Goal: Task Accomplishment & Management: Manage account settings

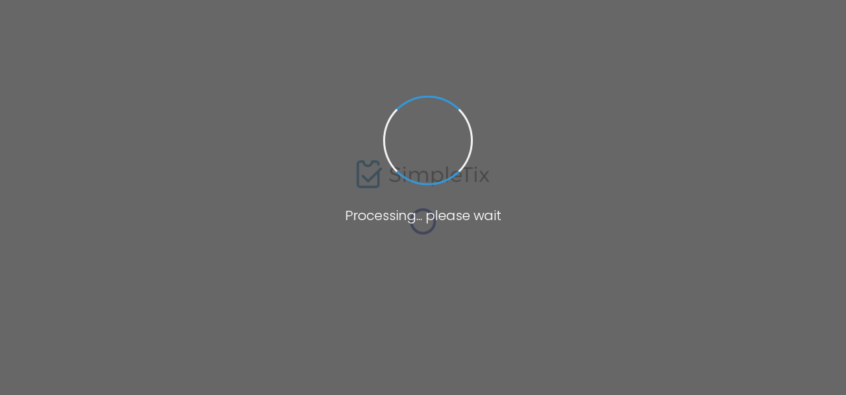
type input "PTO - Paid Time Off on the Patio"
type textarea "LABOR [PERSON_NAME] [DATE]3:00 PM-9:00 PMMONEY TRAIN EVENTS LLC PRESENTSP.T.OPA…"
type input "Buy Tickets"
type input "The Lobby"
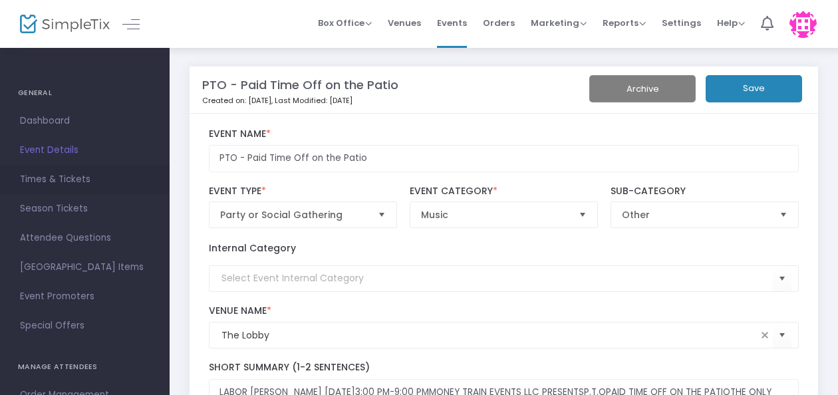
click at [53, 178] on span "Times & Tickets" at bounding box center [85, 179] width 130 height 17
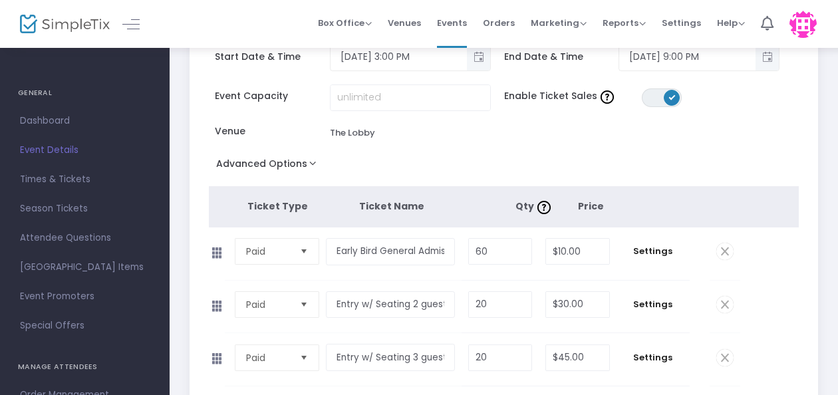
scroll to position [133, 0]
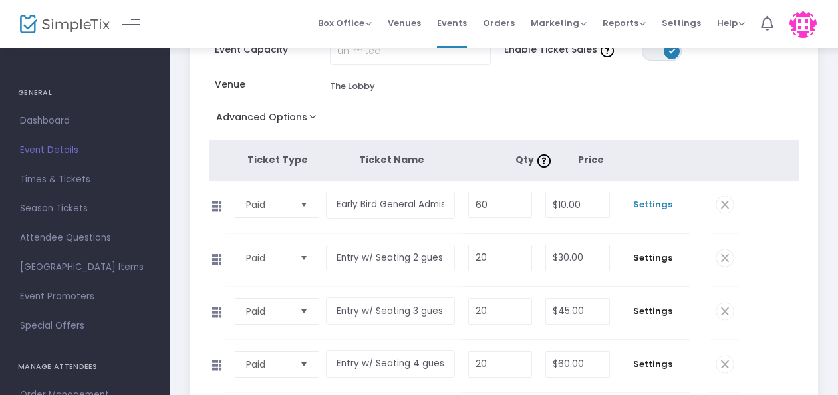
click at [651, 202] on span "Settings" at bounding box center [654, 204] width 60 height 13
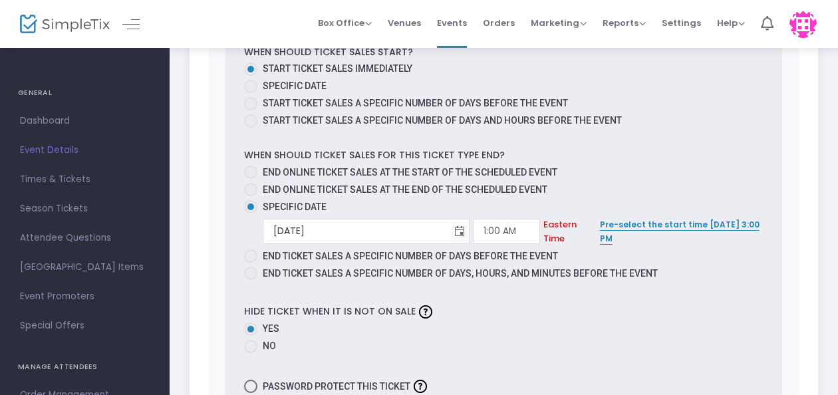
scroll to position [799, 0]
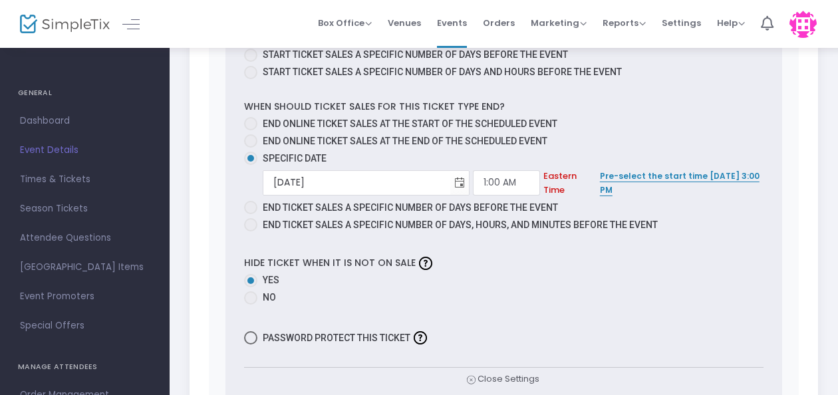
click at [256, 123] on span at bounding box center [250, 123] width 13 height 13
click at [251, 130] on input "End online ticket sales at the start of the scheduled event" at bounding box center [250, 130] width 1 height 1
radio input "true"
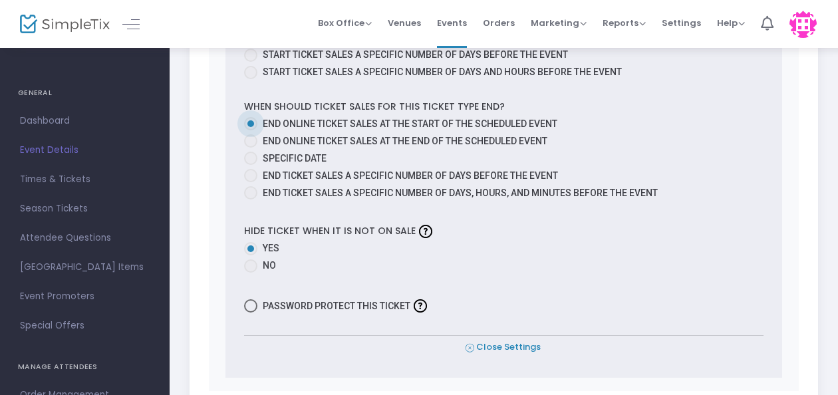
click at [503, 341] on span "Close Settings" at bounding box center [503, 348] width 75 height 14
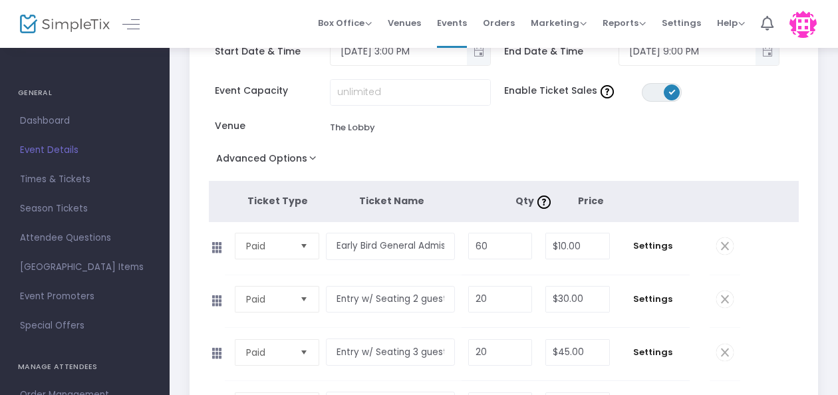
scroll to position [88, 0]
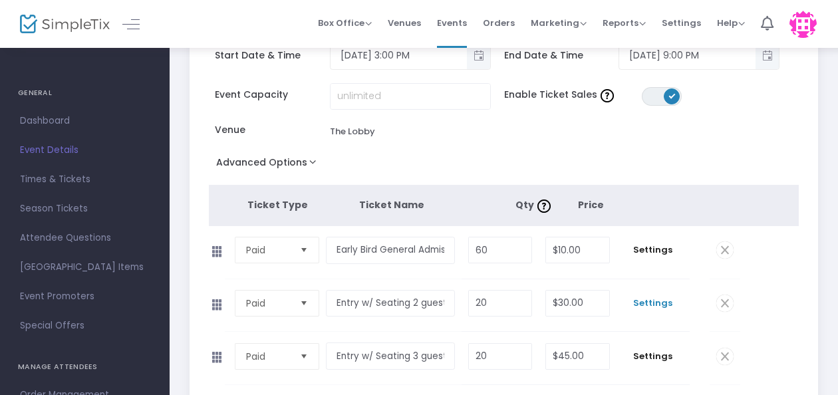
click at [662, 301] on span "Settings" at bounding box center [654, 303] width 60 height 13
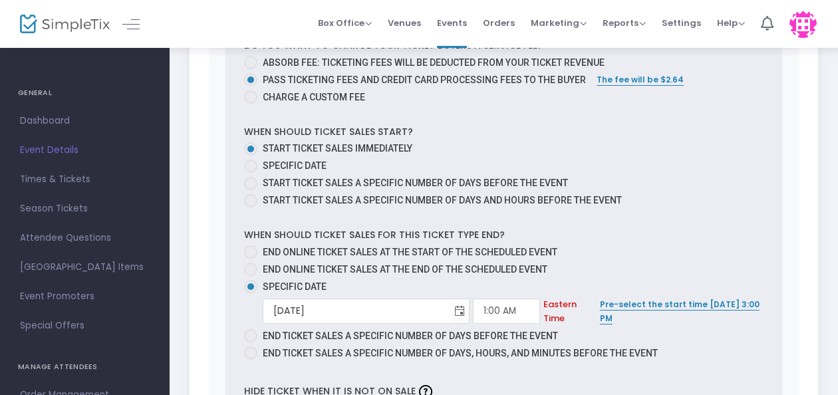
scroll to position [820, 0]
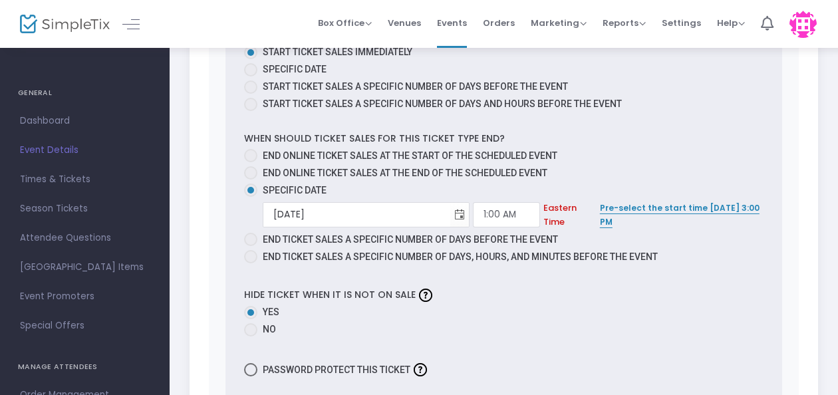
click at [252, 153] on span at bounding box center [250, 155] width 13 height 13
click at [251, 162] on input "End online ticket sales at the start of the scheduled event" at bounding box center [250, 162] width 1 height 1
radio input "true"
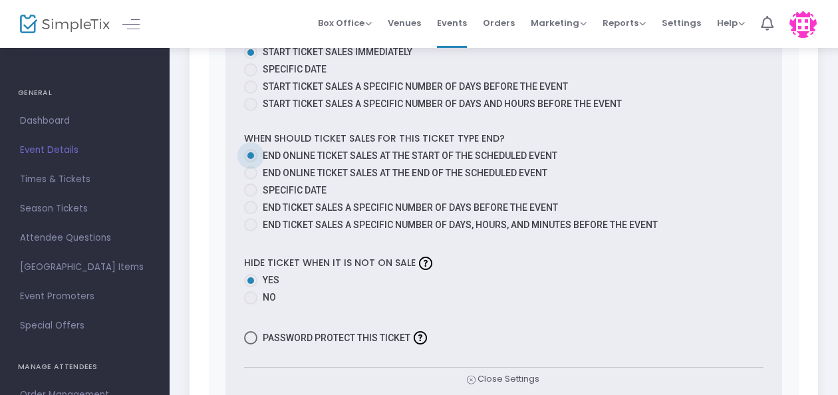
click at [514, 375] on span "Close Settings" at bounding box center [503, 380] width 73 height 14
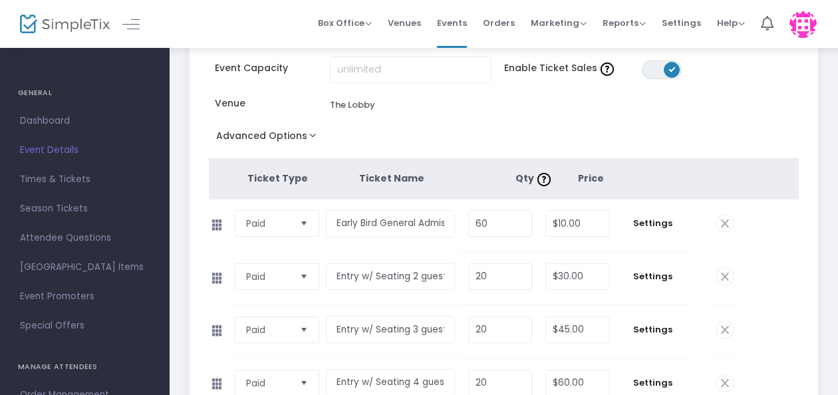
scroll to position [266, 0]
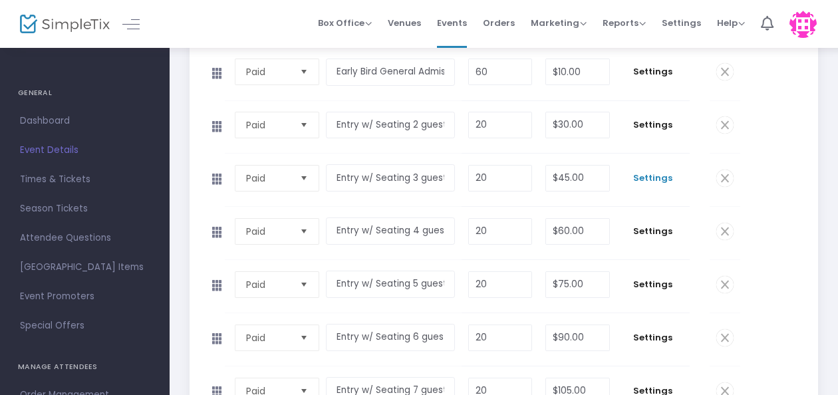
click at [661, 174] on span "Settings" at bounding box center [654, 178] width 60 height 13
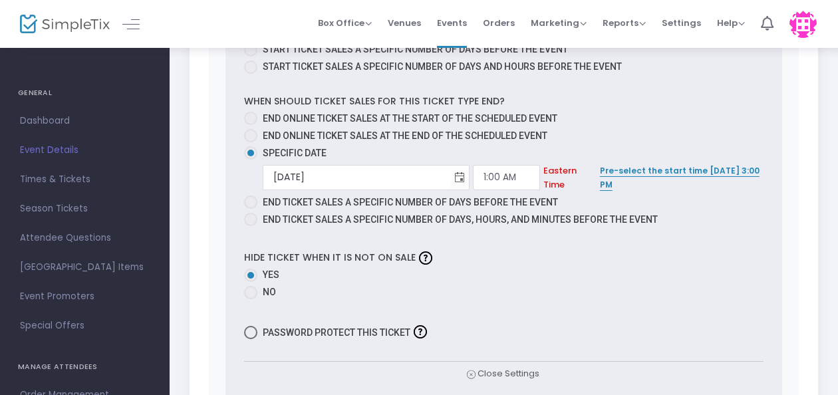
scroll to position [865, 0]
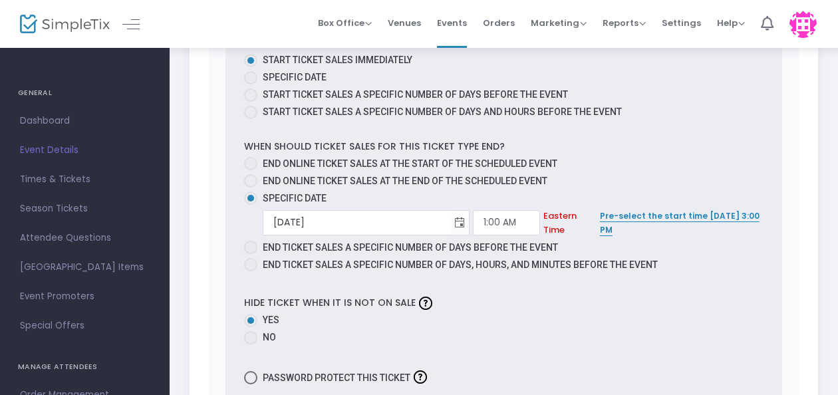
click at [256, 157] on span at bounding box center [250, 163] width 13 height 13
click at [251, 170] on input "End online ticket sales at the start of the scheduled event" at bounding box center [250, 170] width 1 height 1
radio input "true"
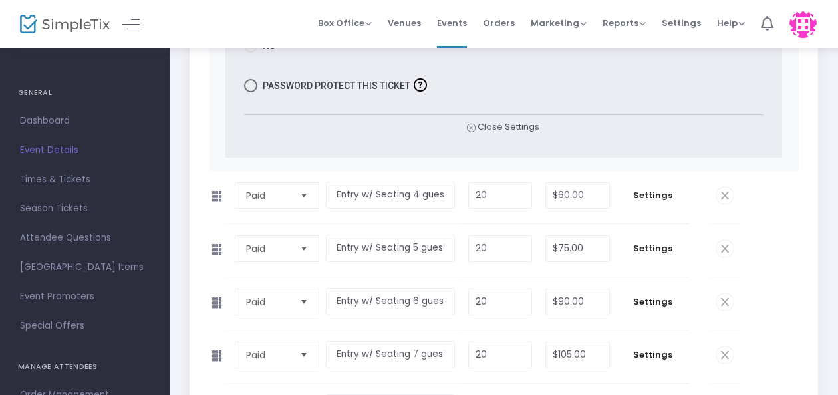
scroll to position [1131, 0]
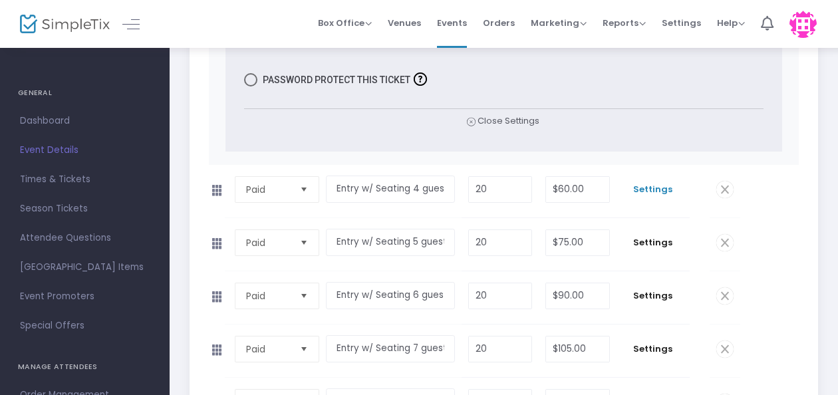
click at [643, 183] on span "Settings" at bounding box center [654, 189] width 60 height 13
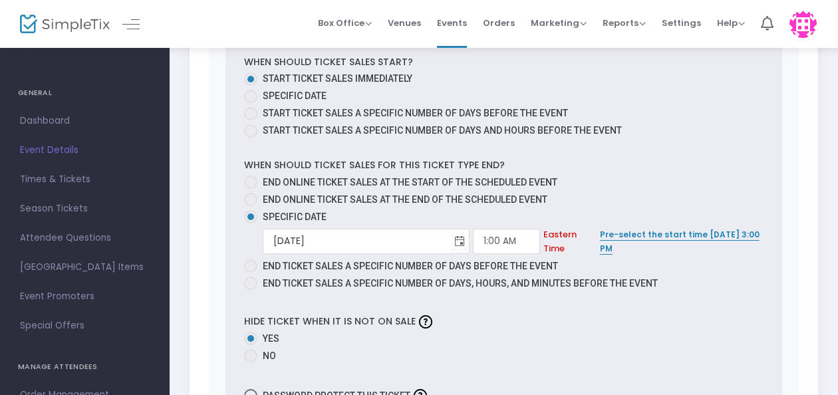
scroll to position [1797, 0]
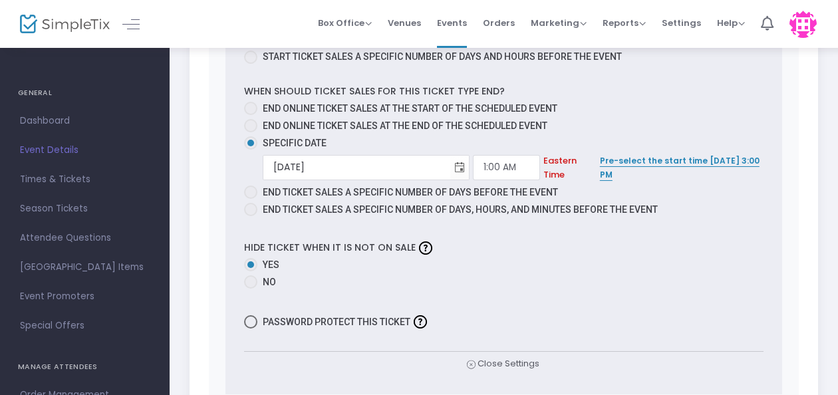
click at [253, 104] on span at bounding box center [250, 108] width 13 height 13
click at [251, 115] on input "End online ticket sales at the start of the scheduled event" at bounding box center [250, 115] width 1 height 1
radio input "true"
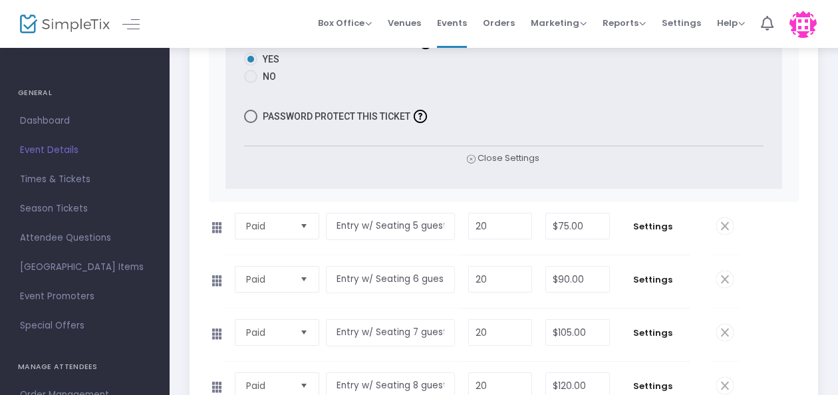
scroll to position [2063, 0]
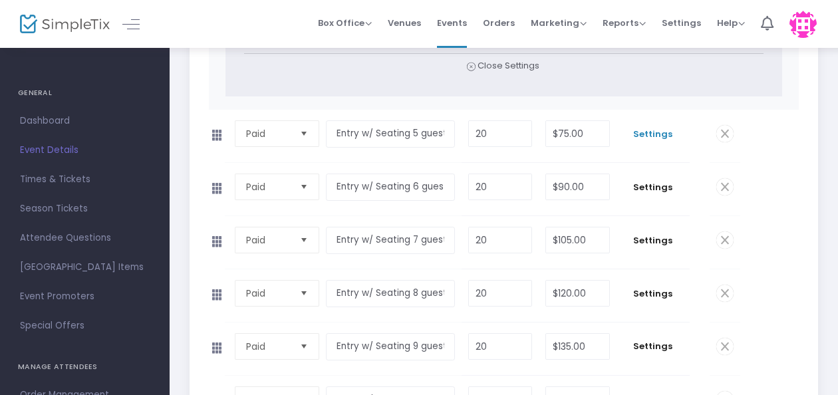
click at [658, 128] on span "Settings" at bounding box center [654, 134] width 60 height 13
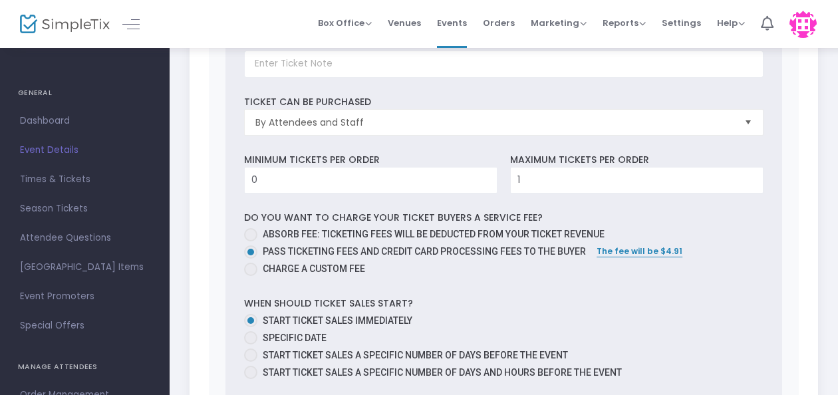
scroll to position [2529, 0]
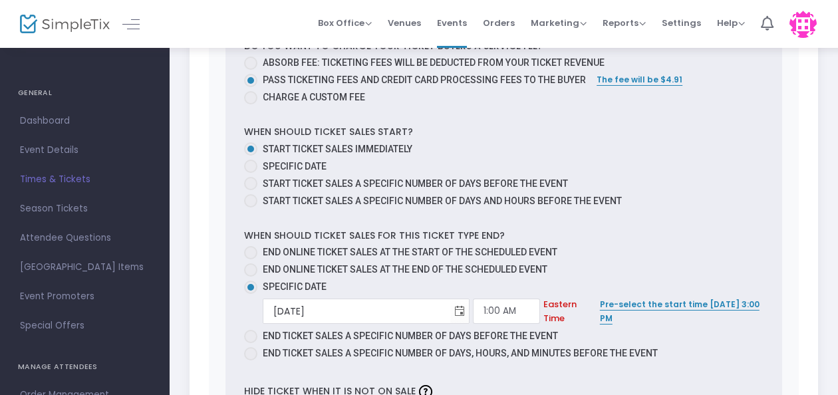
click at [251, 246] on span at bounding box center [250, 252] width 13 height 13
click at [251, 260] on input "End online ticket sales at the start of the scheduled event" at bounding box center [250, 260] width 1 height 1
radio input "true"
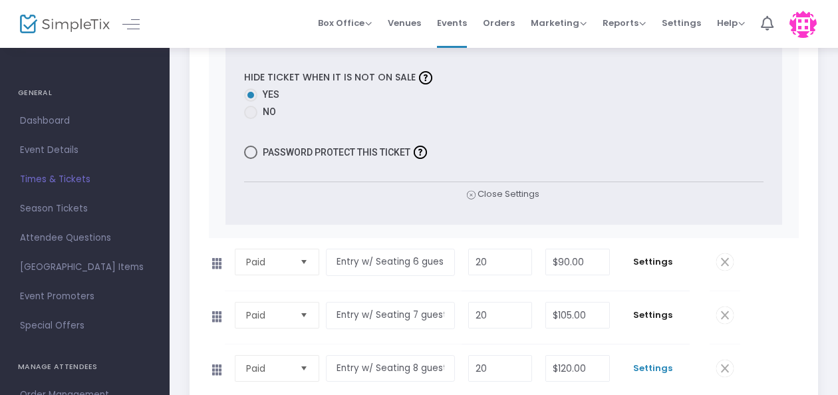
scroll to position [2928, 0]
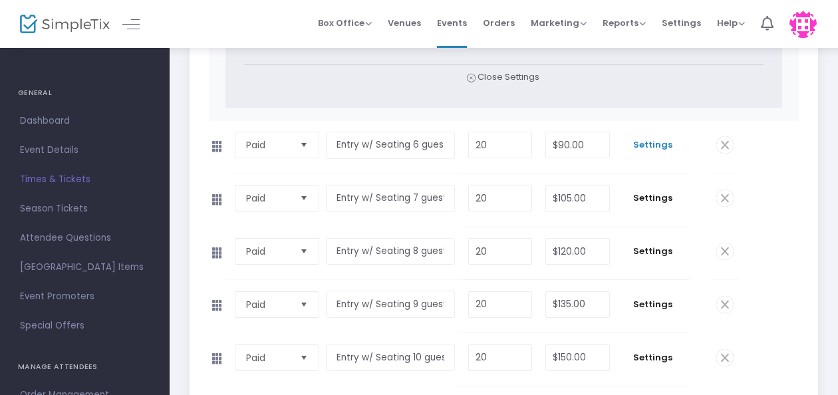
click at [659, 138] on span "Settings" at bounding box center [654, 144] width 60 height 13
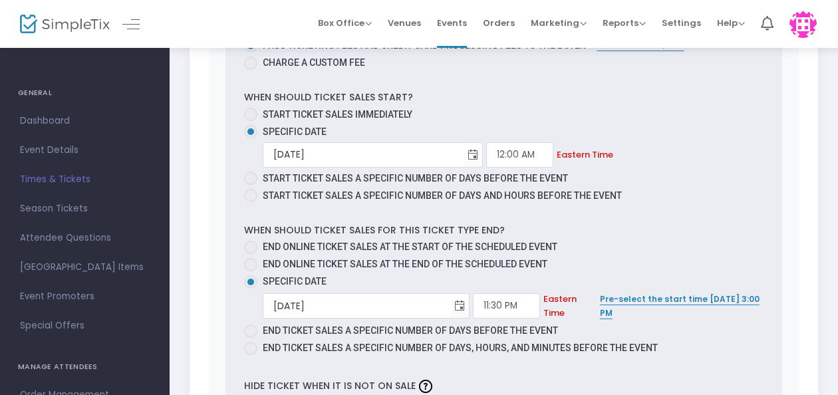
scroll to position [3460, 0]
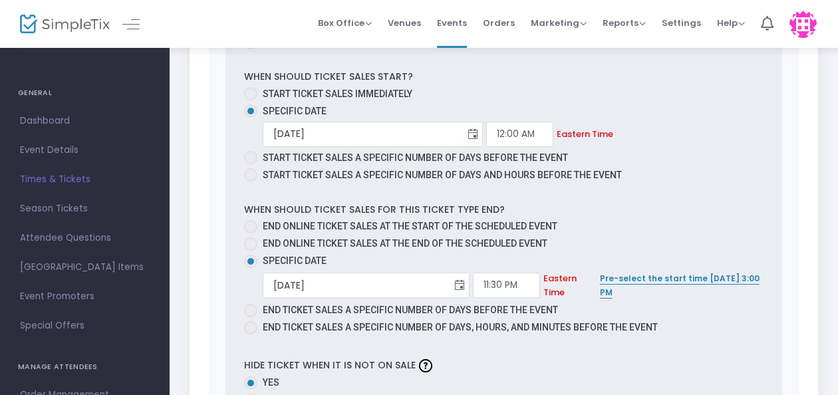
click at [250, 220] on span at bounding box center [250, 226] width 13 height 13
click at [250, 234] on input "End online ticket sales at the start of the scheduled event" at bounding box center [250, 234] width 1 height 1
radio input "true"
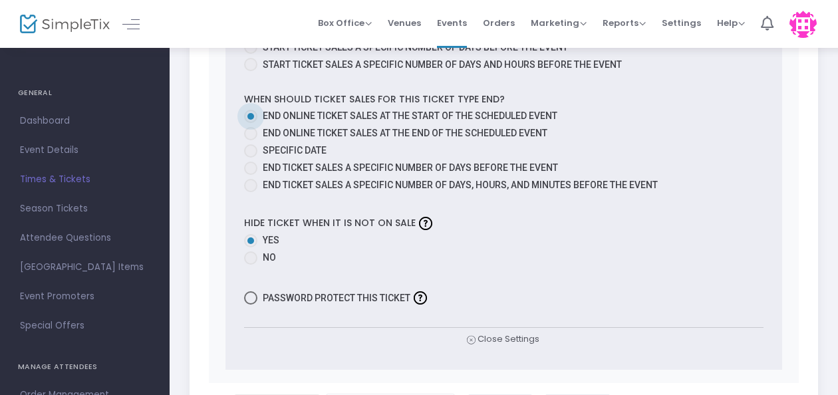
scroll to position [3726, 0]
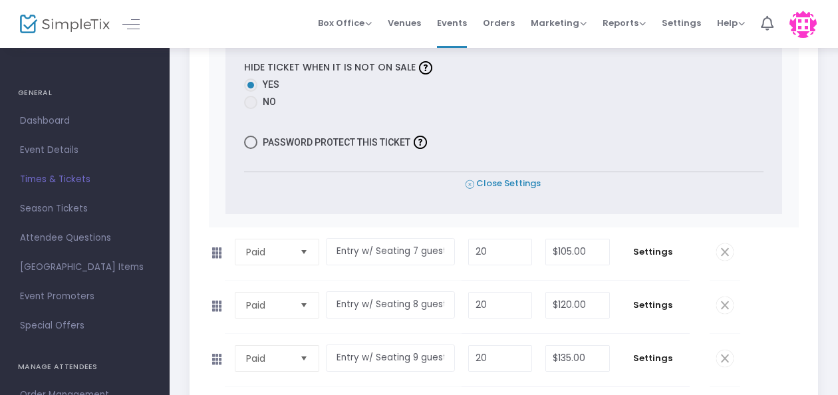
click at [498, 177] on span "Close Settings" at bounding box center [503, 184] width 75 height 14
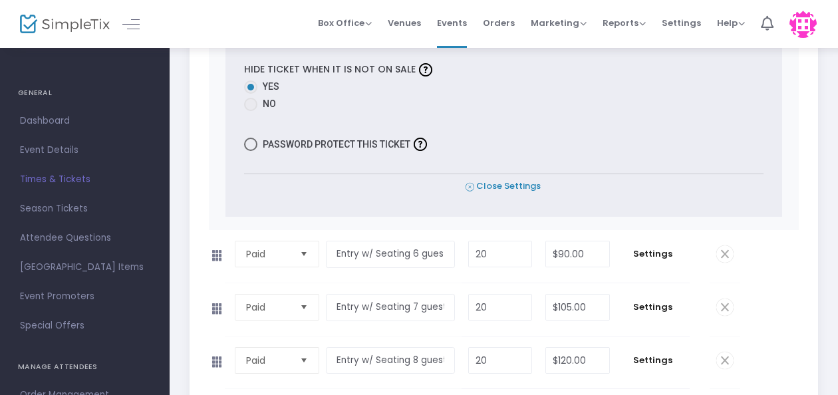
click at [498, 180] on span "Close Settings" at bounding box center [503, 187] width 75 height 14
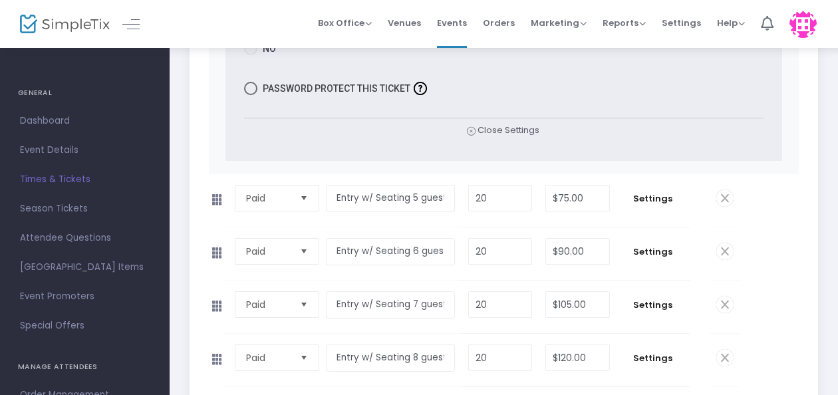
scroll to position [1998, 0]
click at [510, 124] on span "Close Settings" at bounding box center [503, 131] width 75 height 14
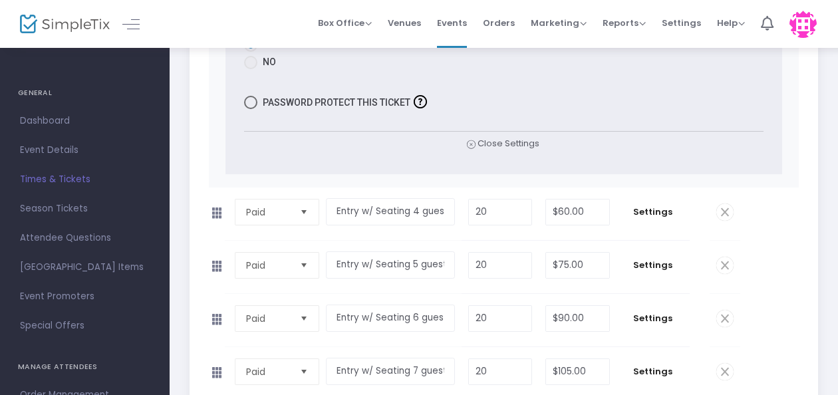
click at [500, 137] on span "Close Settings" at bounding box center [503, 144] width 73 height 14
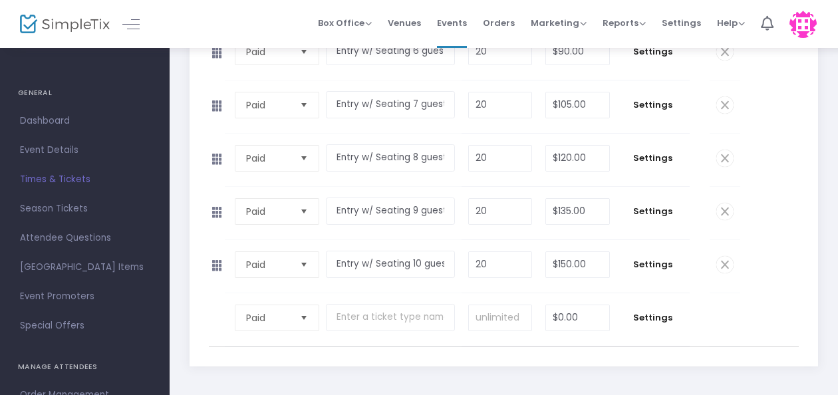
scroll to position [532, 0]
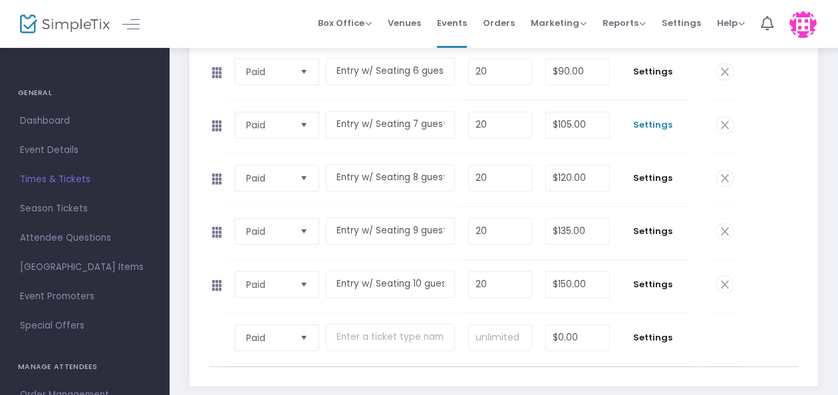
click at [652, 118] on span "Settings" at bounding box center [654, 124] width 60 height 13
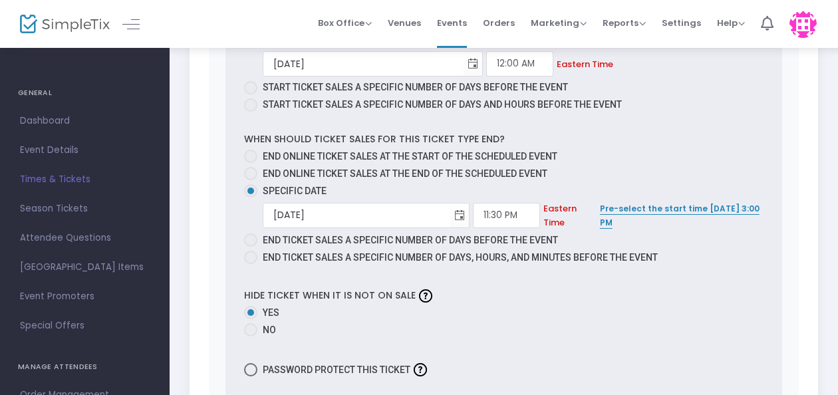
scroll to position [1198, 0]
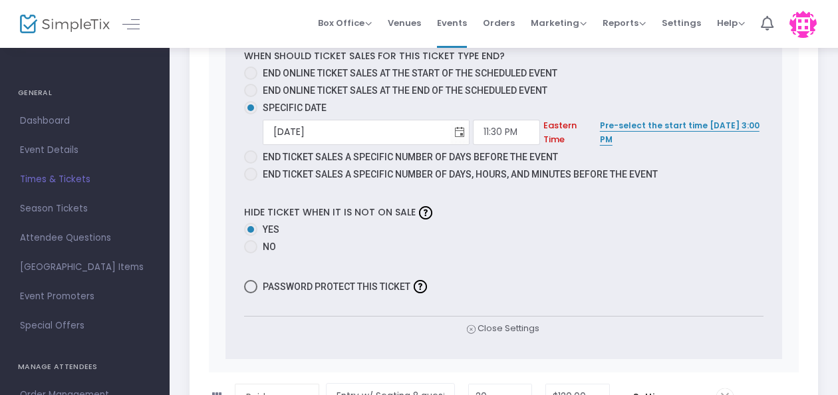
click at [246, 67] on span at bounding box center [250, 73] width 13 height 13
click at [250, 80] on input "End online ticket sales at the start of the scheduled event" at bounding box center [250, 80] width 1 height 1
radio input "true"
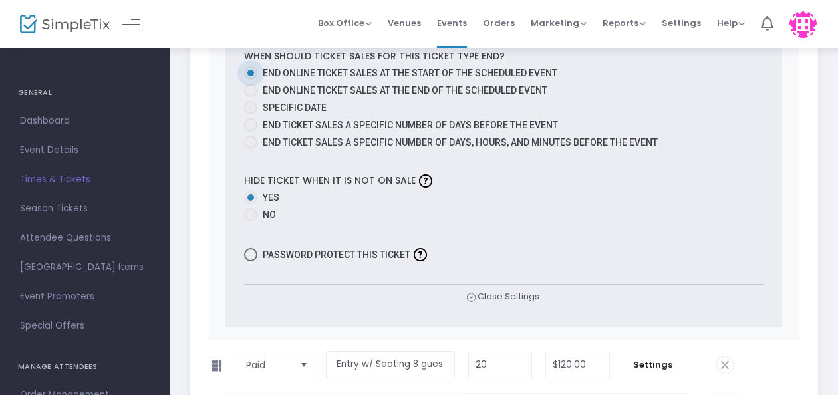
click at [524, 290] on span "Close Settings" at bounding box center [503, 297] width 73 height 14
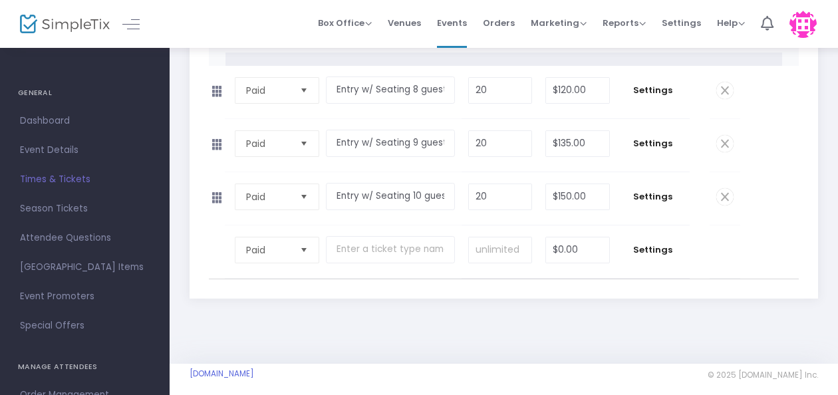
scroll to position [620, 0]
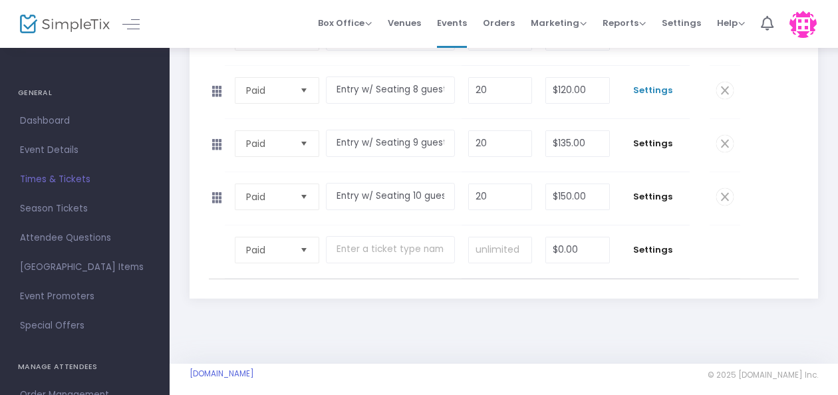
click at [652, 84] on span "Settings" at bounding box center [654, 90] width 60 height 13
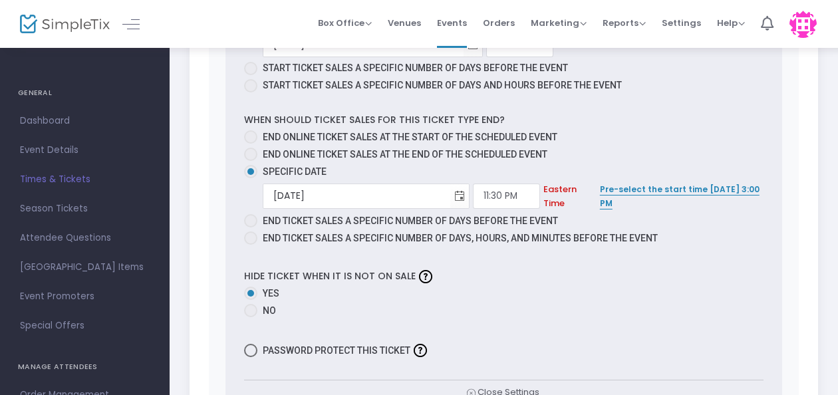
scroll to position [1246, 0]
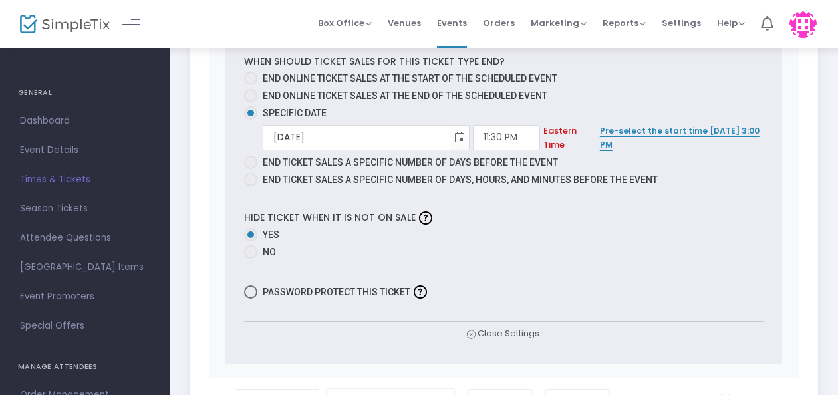
click at [248, 72] on span at bounding box center [250, 78] width 13 height 13
click at [250, 85] on input "End online ticket sales at the start of the scheduled event" at bounding box center [250, 85] width 1 height 1
radio input "true"
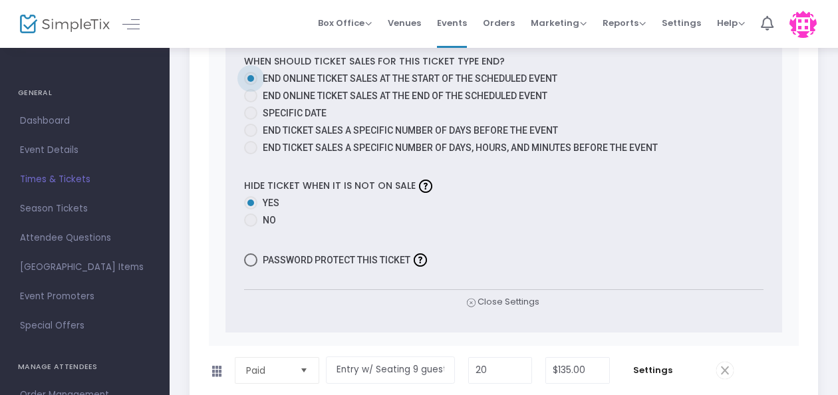
scroll to position [1445, 0]
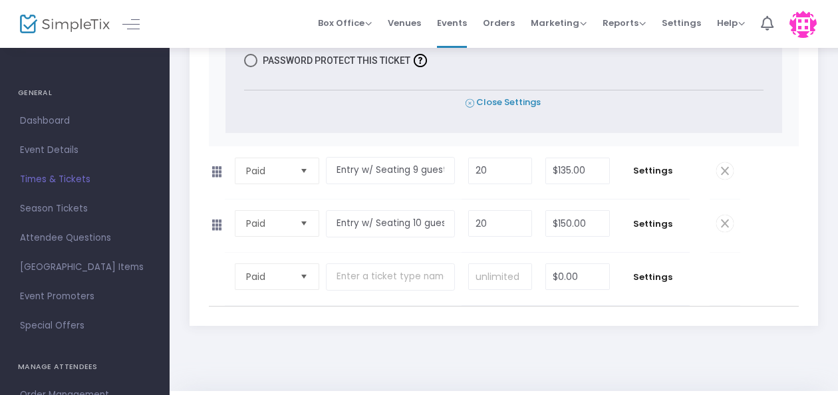
click at [514, 96] on span "Close Settings" at bounding box center [503, 103] width 75 height 14
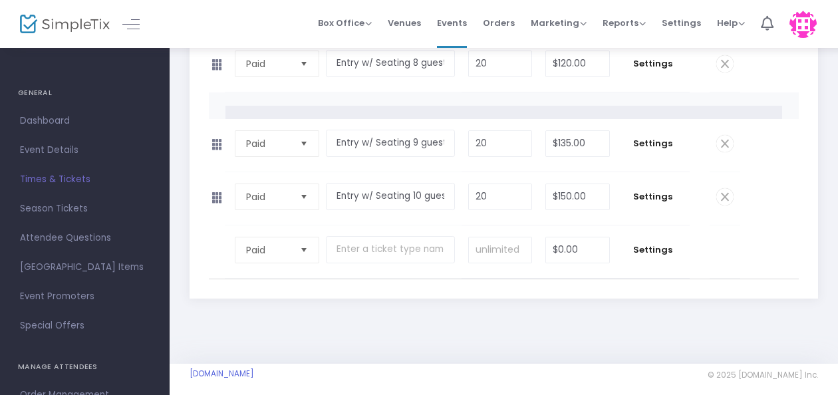
scroll to position [620, 0]
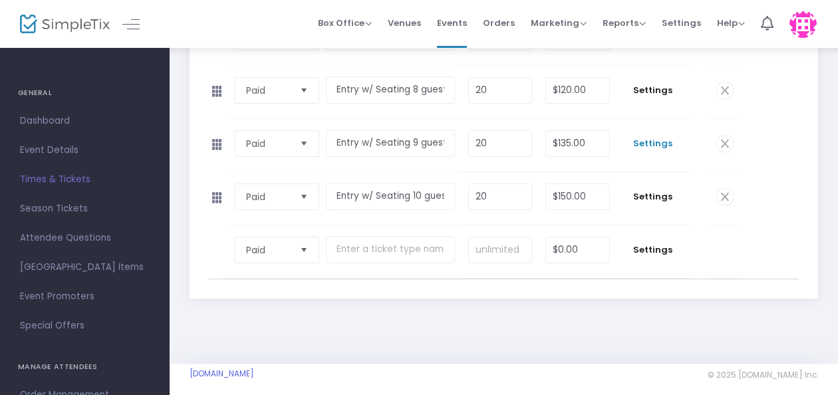
click at [652, 137] on span "Settings" at bounding box center [654, 143] width 60 height 13
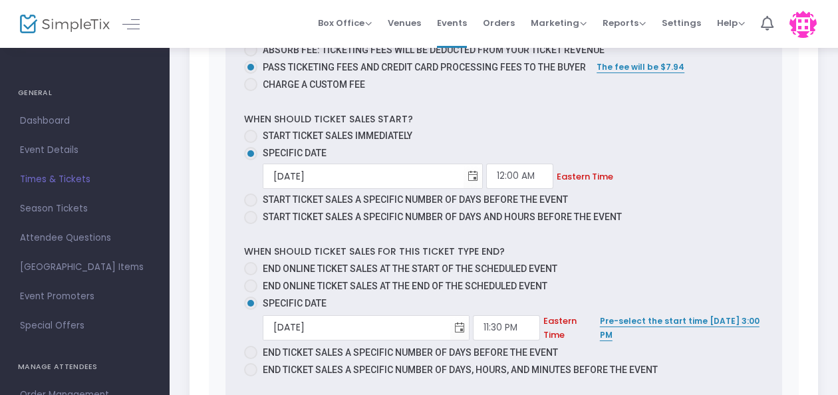
scroll to position [1179, 0]
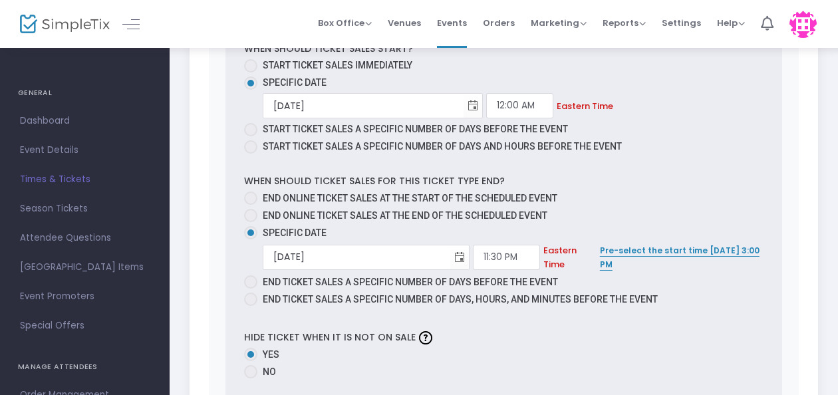
click at [252, 192] on span at bounding box center [250, 198] width 13 height 13
click at [251, 205] on input "End online ticket sales at the start of the scheduled event" at bounding box center [250, 205] width 1 height 1
radio input "true"
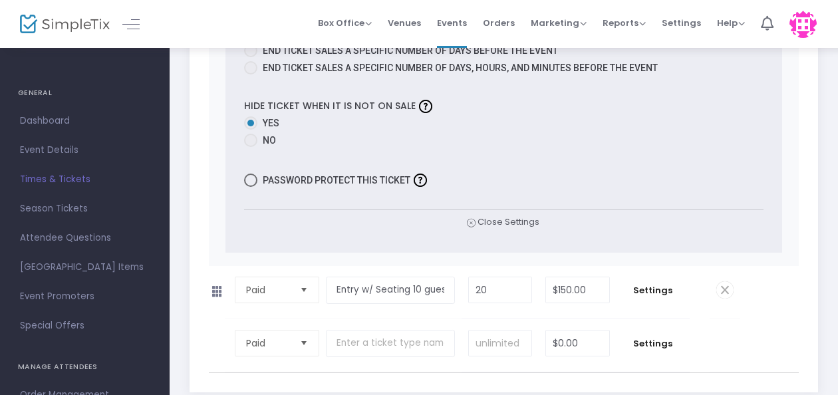
scroll to position [1471, 0]
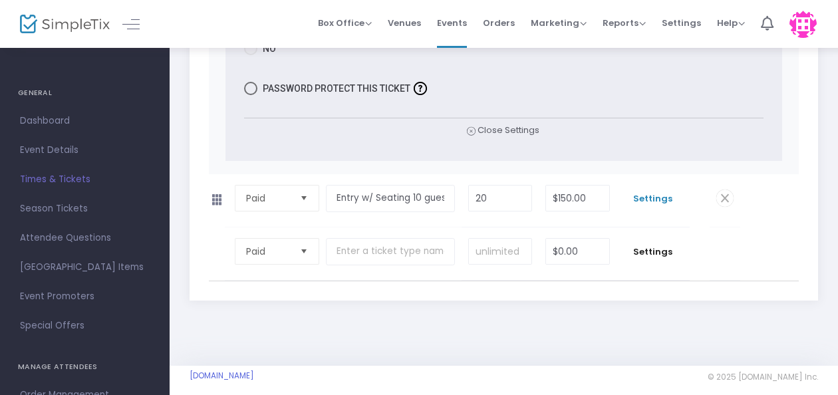
click at [655, 192] on span "Settings" at bounding box center [654, 198] width 60 height 13
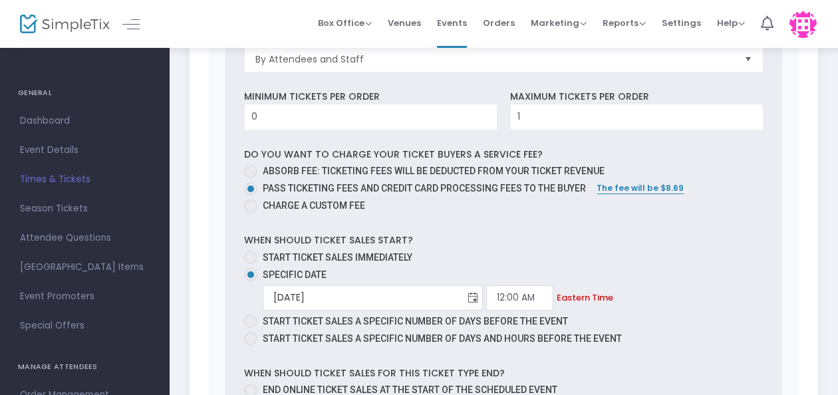
scroll to position [2003, 0]
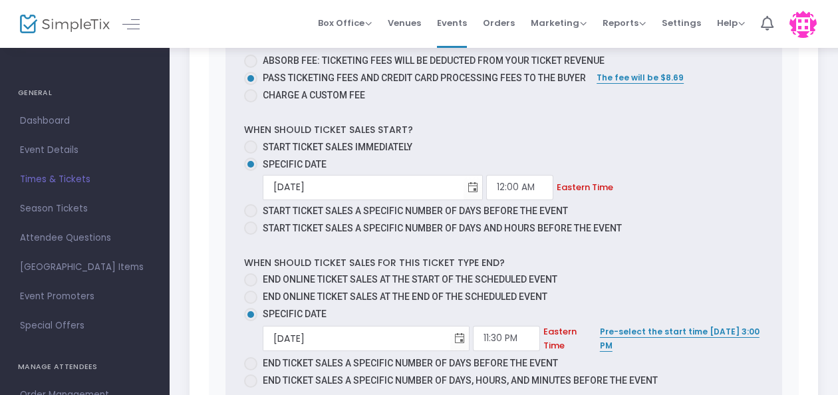
click at [251, 280] on span at bounding box center [251, 280] width 0 height 0
click at [250, 287] on input "End online ticket sales at the start of the scheduled event" at bounding box center [250, 287] width 1 height 1
radio input "true"
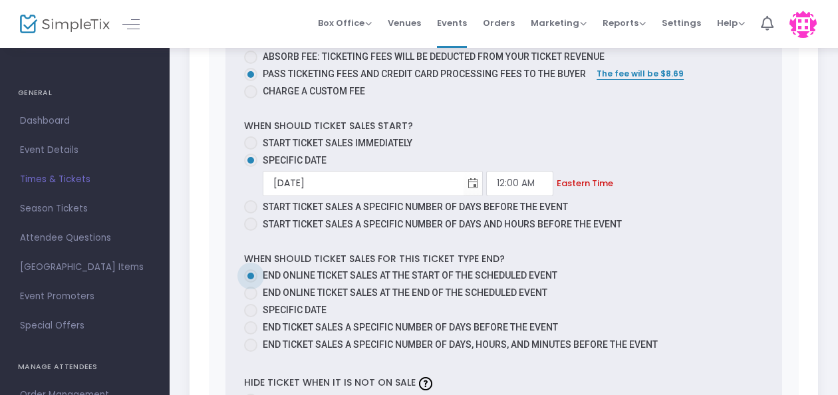
scroll to position [2203, 0]
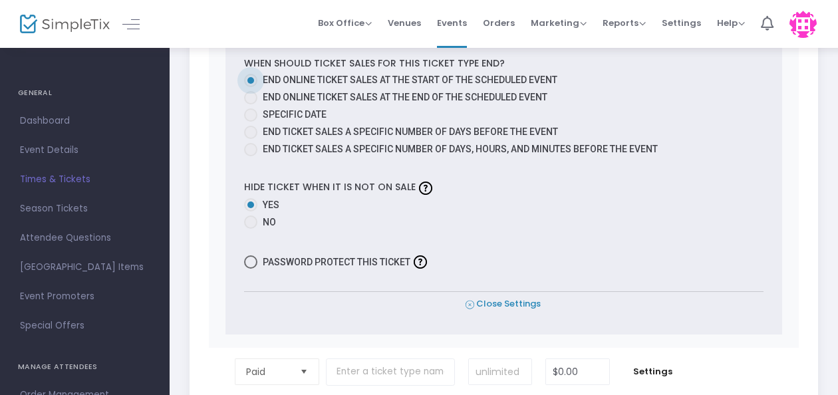
click at [507, 297] on span "Close Settings" at bounding box center [503, 304] width 75 height 14
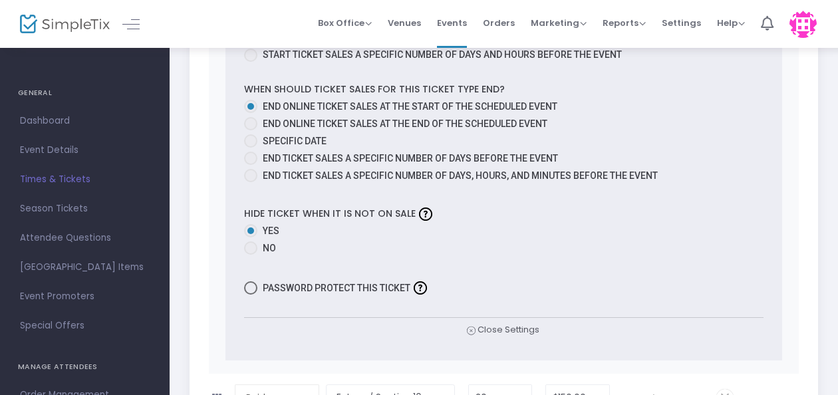
scroll to position [1471, 0]
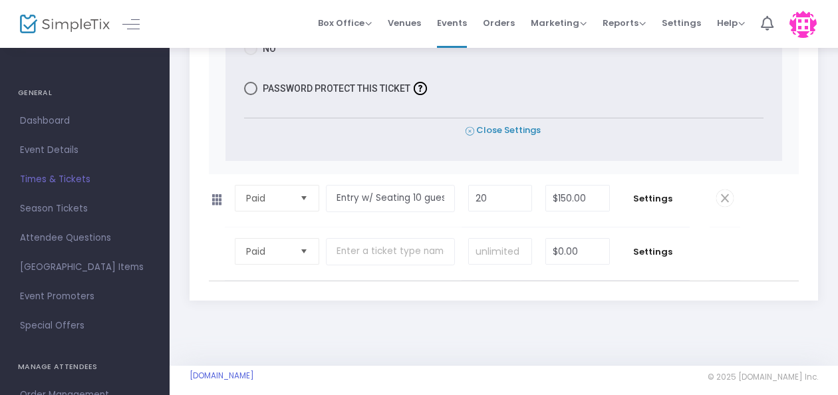
click at [520, 124] on span "Close Settings" at bounding box center [503, 131] width 75 height 14
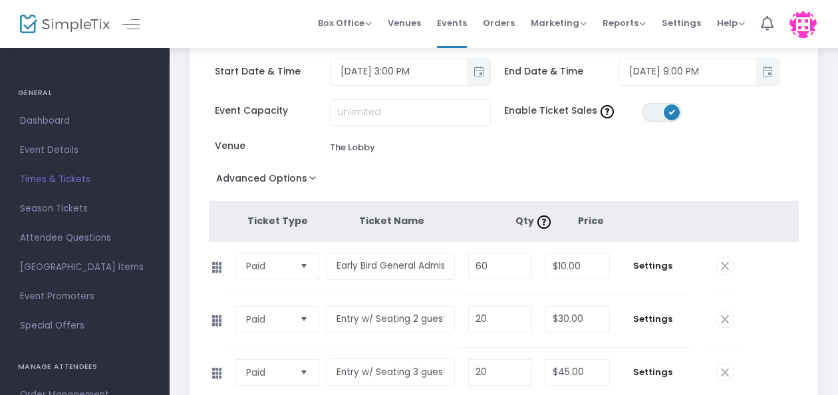
scroll to position [0, 0]
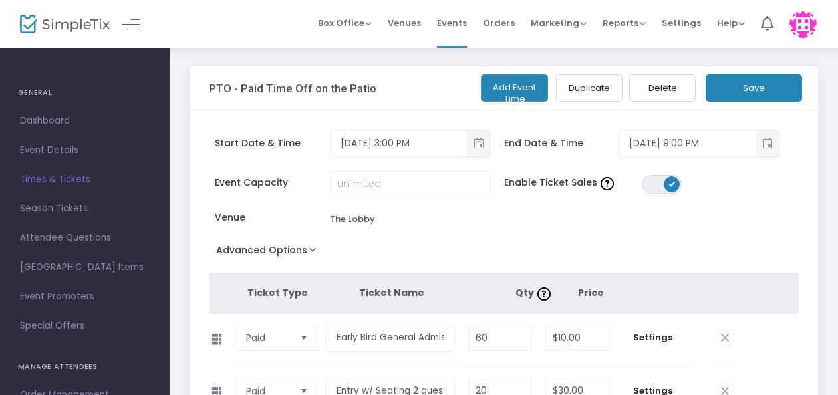
click at [745, 90] on button "Save" at bounding box center [754, 88] width 96 height 27
